Goal: Task Accomplishment & Management: Use online tool/utility

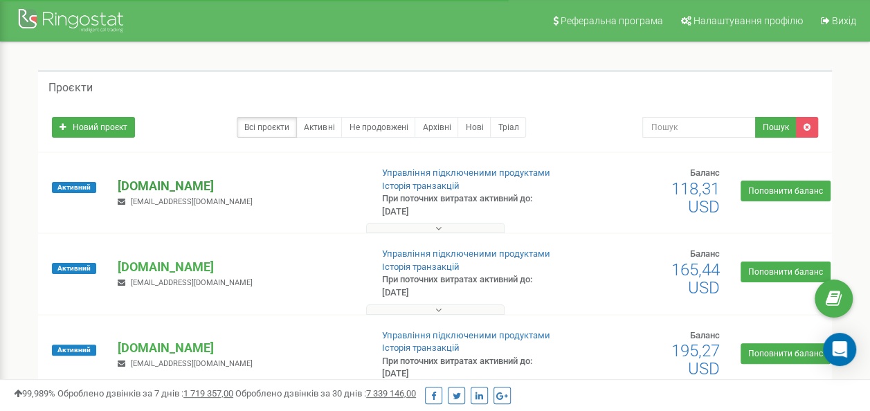
click at [179, 183] on p "[DOMAIN_NAME]" at bounding box center [239, 186] width 242 height 18
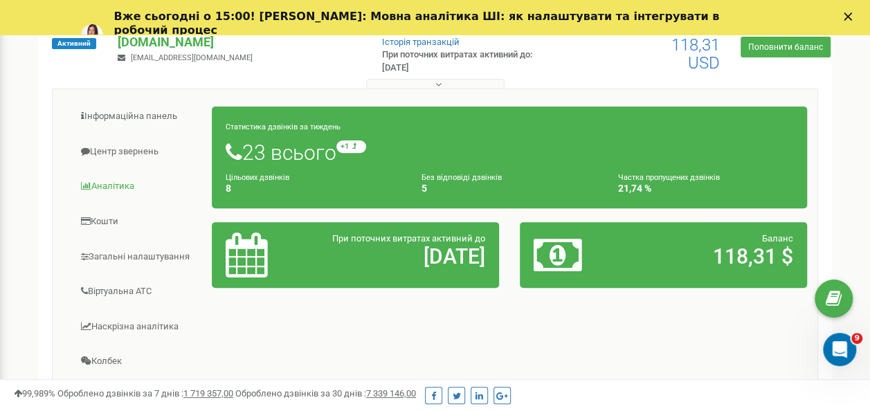
scroll to position [208, 0]
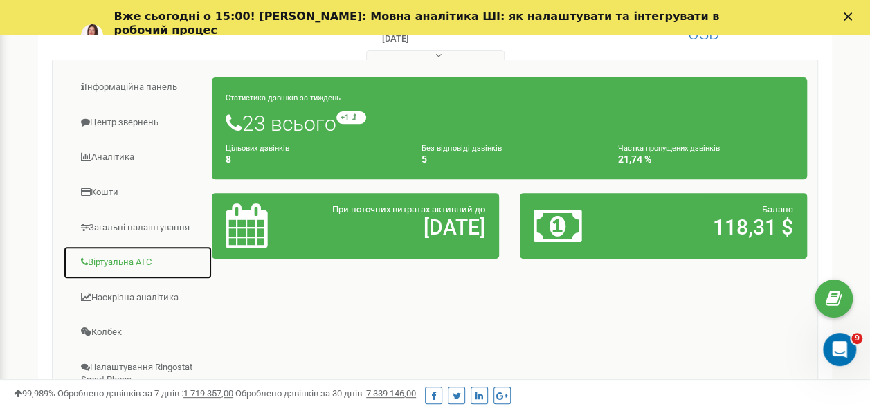
click at [120, 256] on link "Віртуальна АТС" at bounding box center [138, 263] width 150 height 34
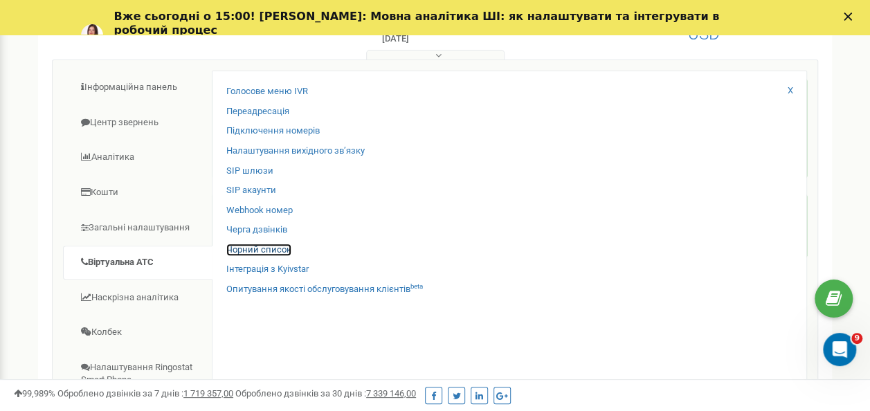
click at [271, 249] on link "Чорний список" at bounding box center [258, 250] width 65 height 13
